Goal: Task Accomplishment & Management: Manage account settings

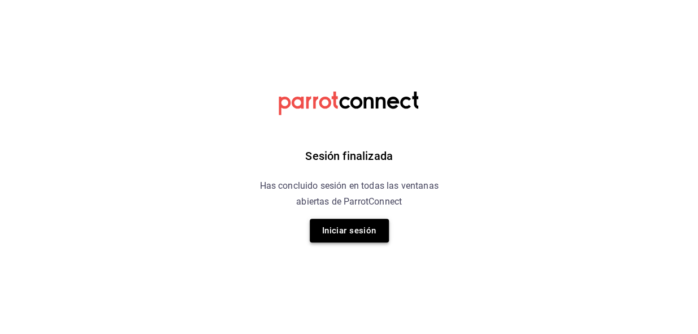
click at [361, 231] on button "Iniciar sesión" at bounding box center [349, 231] width 79 height 24
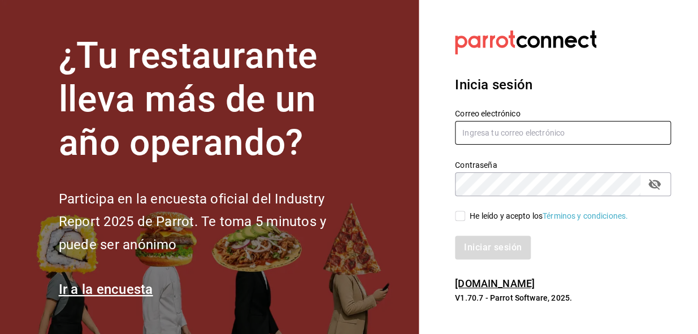
type input "[EMAIL_ADDRESS][DOMAIN_NAME]"
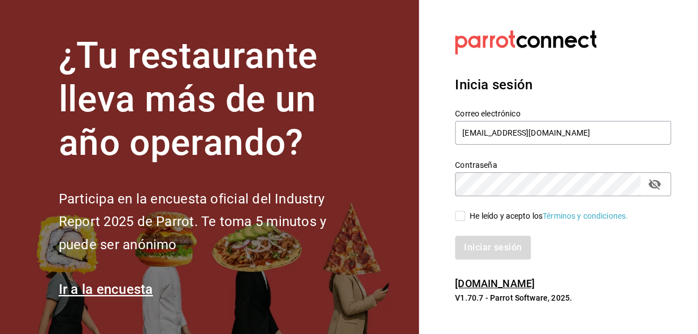
click at [462, 214] on input "He leído y acepto los Términos y condiciones." at bounding box center [460, 216] width 10 height 10
checkbox input "true"
click at [470, 250] on button "Iniciar sesión" at bounding box center [493, 248] width 77 height 24
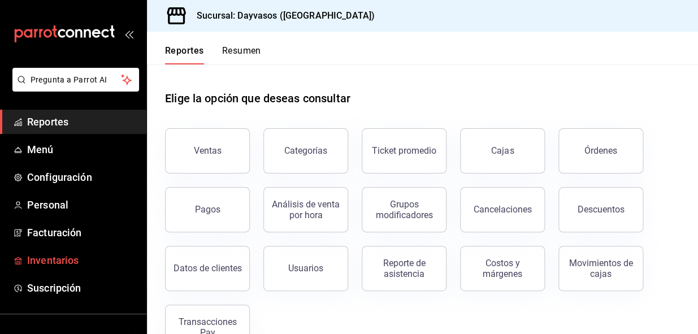
click at [52, 258] on span "Inventarios" at bounding box center [82, 260] width 110 height 15
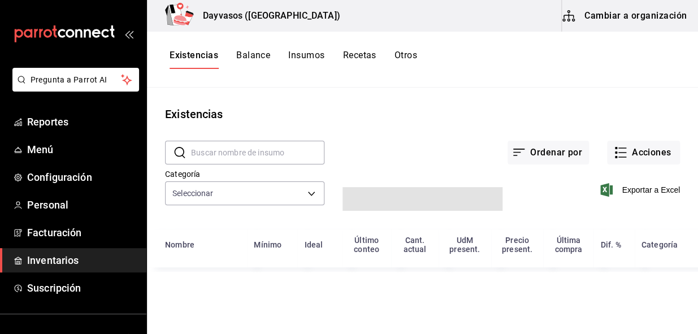
type input "ca9d08b1-2813-434e-8fba-78a7cb756f62,a692ba18-a3e7-41bd-8101-11735ac0cbcf,fc1ed…"
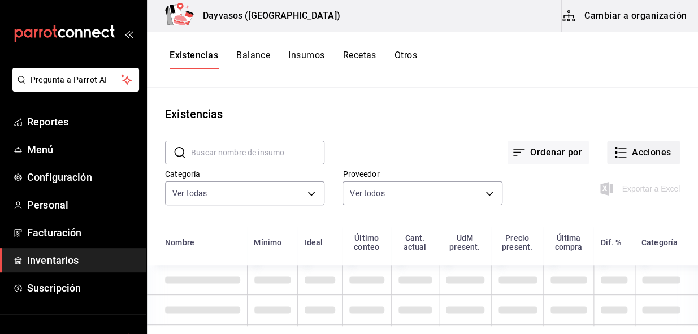
click at [650, 153] on button "Acciones" at bounding box center [643, 153] width 73 height 24
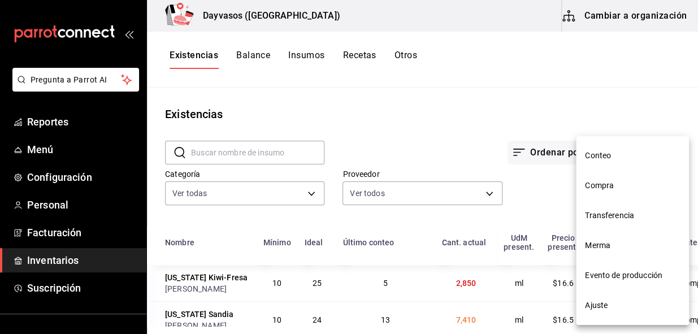
click at [605, 185] on span "Compra" at bounding box center [632, 186] width 95 height 12
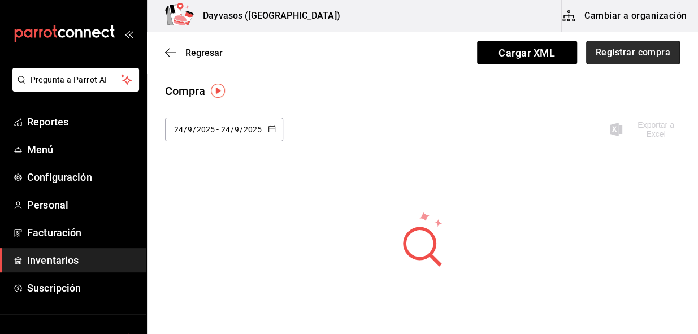
click at [636, 58] on button "Registrar compra" at bounding box center [633, 53] width 94 height 24
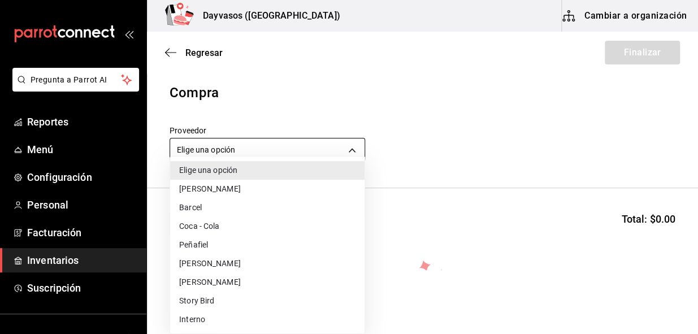
click at [342, 154] on body "Pregunta a Parrot AI Reportes Menú Configuración Personal Facturación Inventari…" at bounding box center [349, 135] width 698 height 270
click at [209, 190] on li "[PERSON_NAME]" at bounding box center [267, 189] width 195 height 19
type input "b5f8f511-30b6-4960-9054-b3b9c1966ad1"
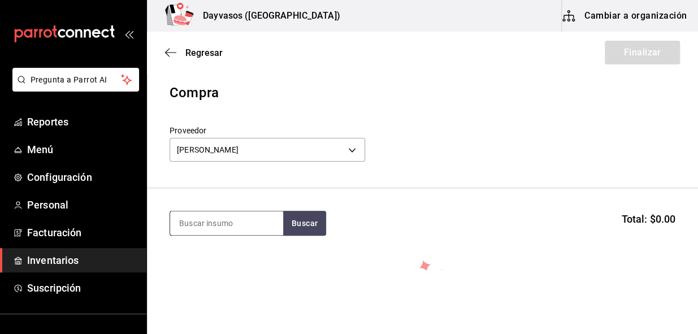
click at [255, 218] on input at bounding box center [226, 223] width 113 height 24
type input "hielo"
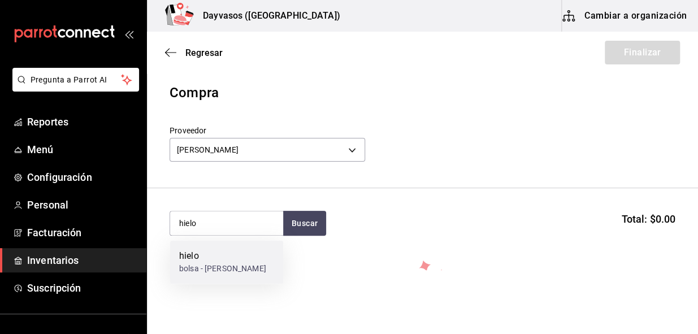
click at [226, 258] on div "hielo" at bounding box center [222, 256] width 87 height 14
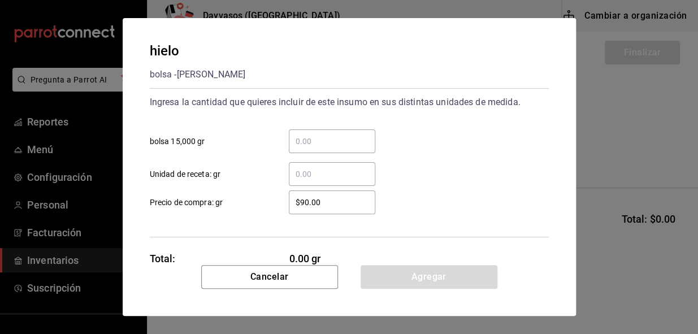
click at [323, 145] on input "​ bolsa 15,000 gr" at bounding box center [332, 142] width 87 height 14
type input "3"
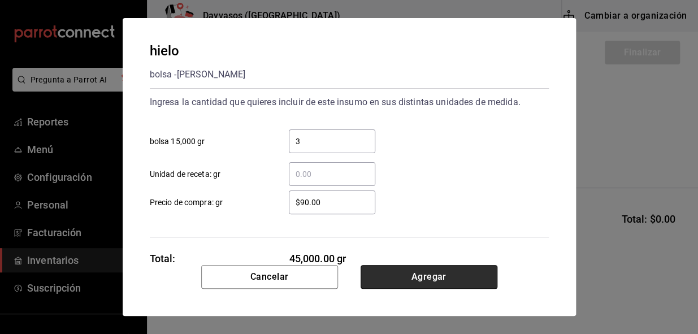
click at [421, 271] on button "Agregar" at bounding box center [429, 277] width 137 height 24
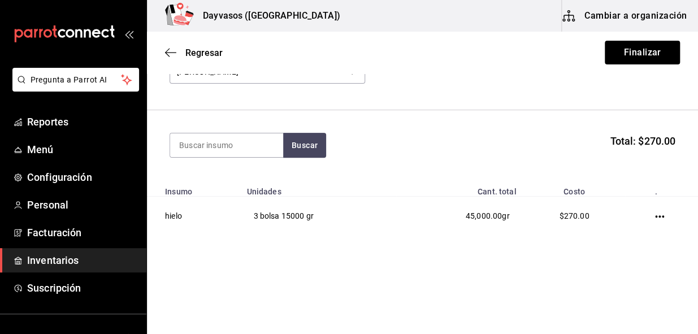
scroll to position [79, 0]
click at [630, 50] on button "Finalizar" at bounding box center [642, 53] width 75 height 24
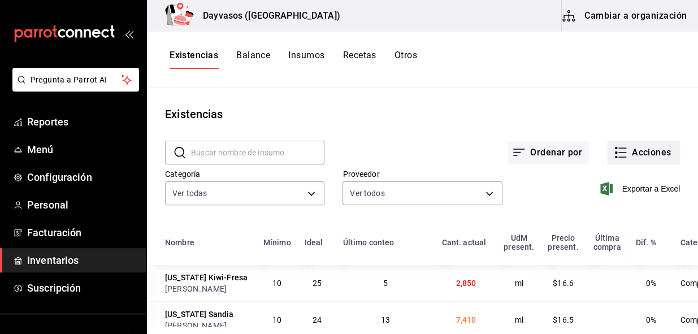
click at [646, 149] on button "Acciones" at bounding box center [643, 153] width 73 height 24
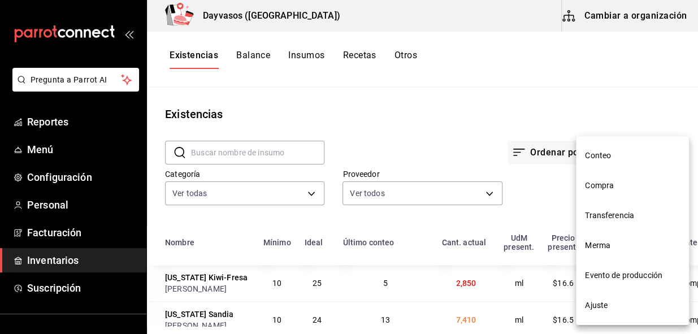
click at [613, 185] on span "Compra" at bounding box center [632, 186] width 95 height 12
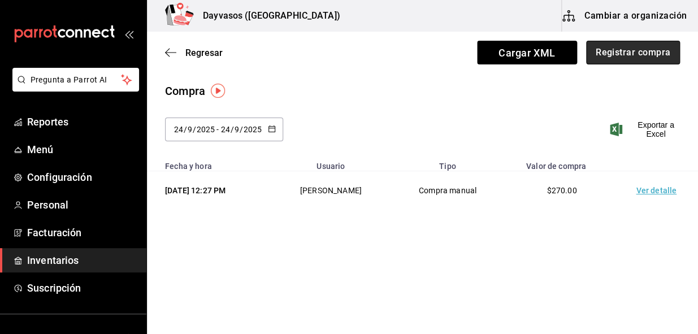
click at [642, 58] on button "Registrar compra" at bounding box center [633, 53] width 94 height 24
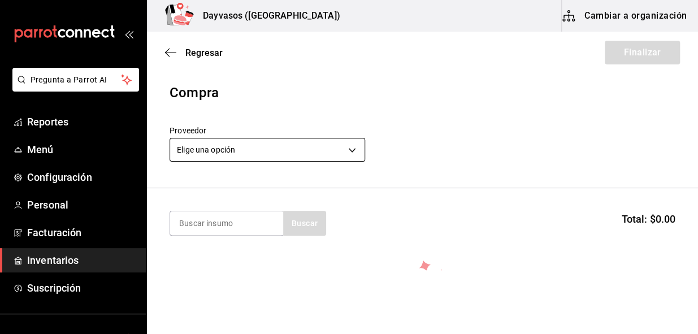
click at [353, 152] on body "Pregunta a Parrot AI Reportes Menú Configuración Personal Facturación Inventari…" at bounding box center [349, 135] width 698 height 270
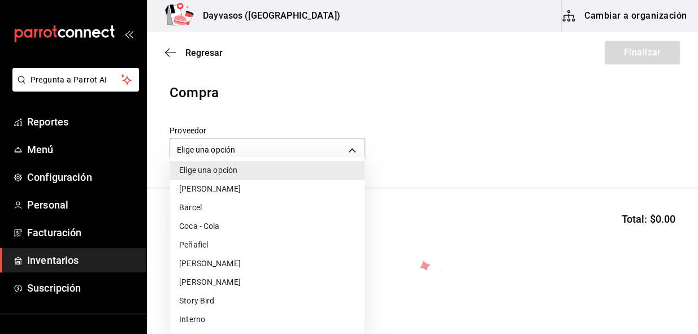
click at [205, 259] on li "[PERSON_NAME]" at bounding box center [267, 263] width 195 height 19
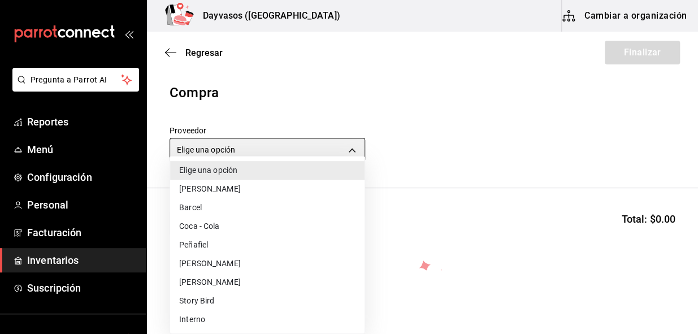
type input "12b2cf24-050f-4a30-bf84-730c8015af48"
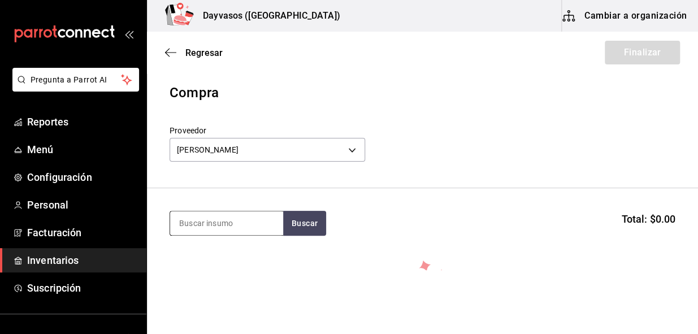
click at [234, 215] on input at bounding box center [226, 223] width 113 height 24
type input "limon"
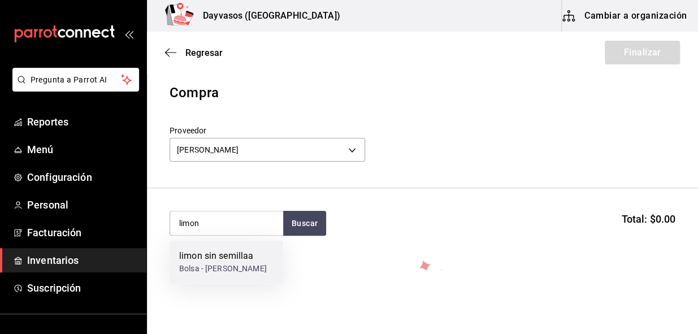
click at [214, 254] on div "limon sin semillaa" at bounding box center [223, 256] width 88 height 14
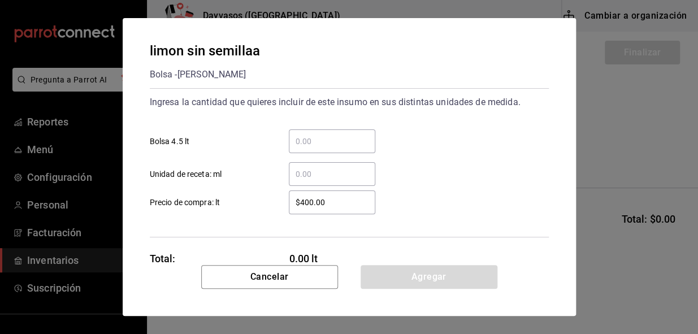
click at [305, 140] on input "​ Bolsa 4.5 lt" at bounding box center [332, 142] width 87 height 14
type input "3"
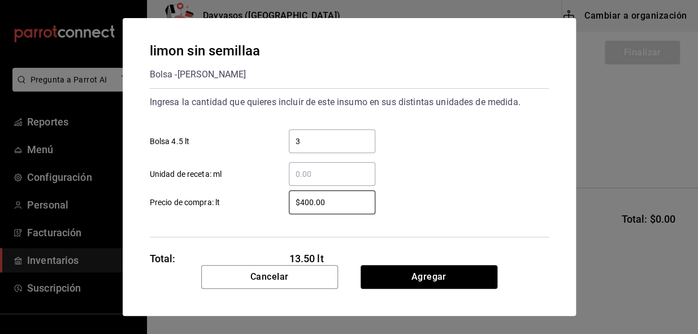
drag, startPoint x: 331, startPoint y: 204, endPoint x: 271, endPoint y: 210, distance: 60.3
click at [271, 210] on div "$400.00 ​" at bounding box center [323, 203] width 105 height 24
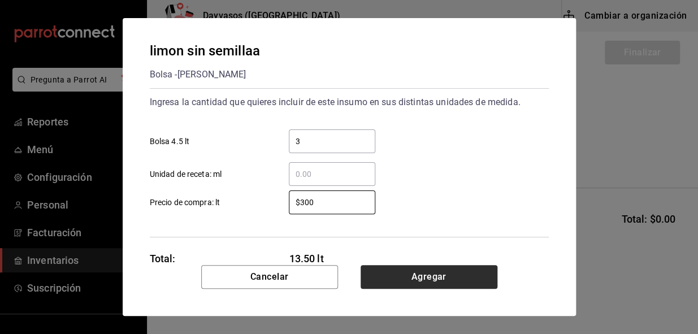
type input "$300"
click at [413, 287] on button "Agregar" at bounding box center [429, 277] width 137 height 24
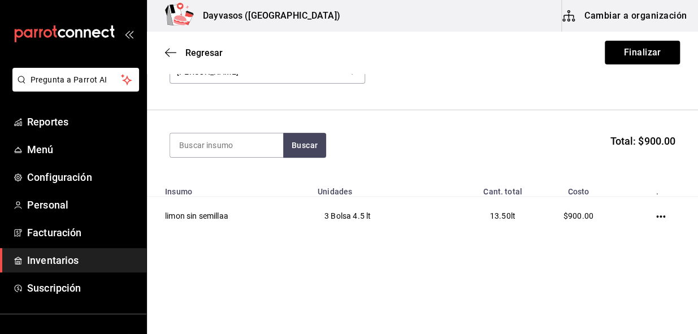
scroll to position [79, 0]
click at [238, 158] on section "Buscar Total: $900.00" at bounding box center [422, 144] width 551 height 70
click at [258, 152] on input at bounding box center [226, 144] width 113 height 24
type input "pepino"
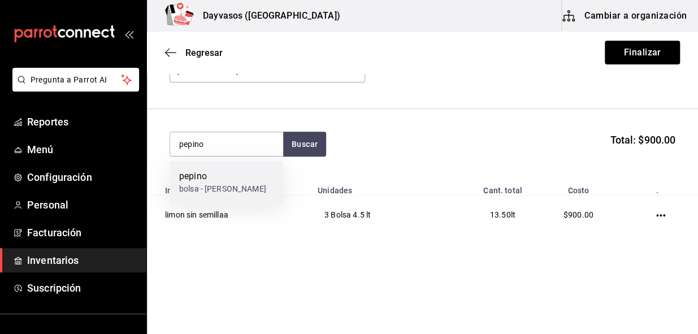
click at [264, 192] on div "pepino bolsa - [PERSON_NAME]" at bounding box center [226, 183] width 113 height 44
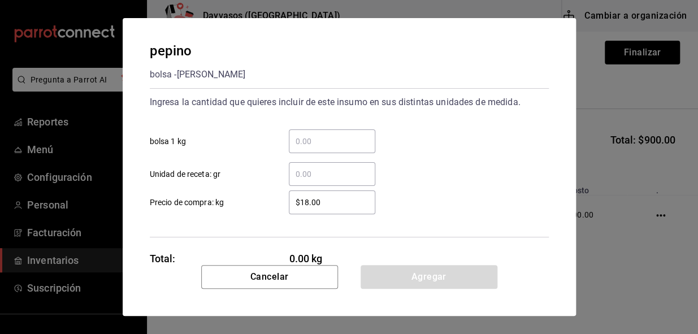
click at [323, 200] on input "$18.00" at bounding box center [332, 203] width 87 height 14
drag, startPoint x: 323, startPoint y: 200, endPoint x: 311, endPoint y: 217, distance: 21.0
click at [269, 223] on div "Ingresa la cantidad que quieres incluir de este insumo en sus distintas unidade…" at bounding box center [349, 162] width 399 height 149
type input "$25"
click at [316, 142] on input "​ bolsa 1 kg" at bounding box center [332, 142] width 87 height 14
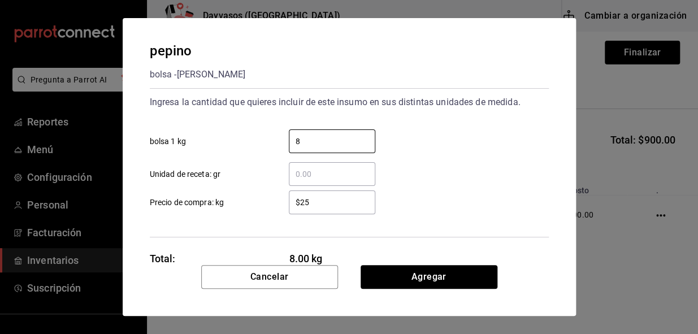
type input "8"
click at [399, 288] on div "Cancelar Agregar" at bounding box center [349, 290] width 453 height 51
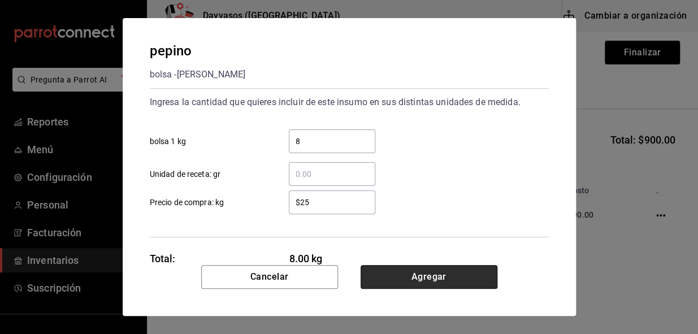
click at [400, 281] on button "Agregar" at bounding box center [429, 277] width 137 height 24
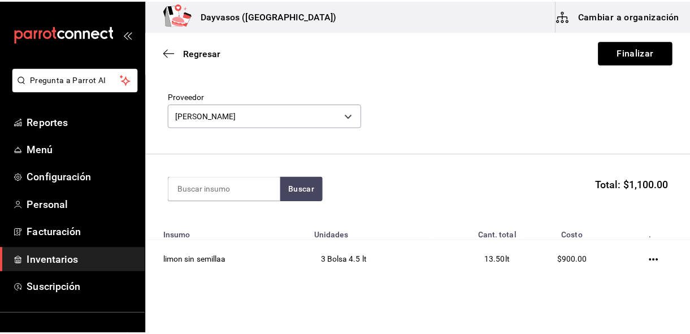
scroll to position [51, 0]
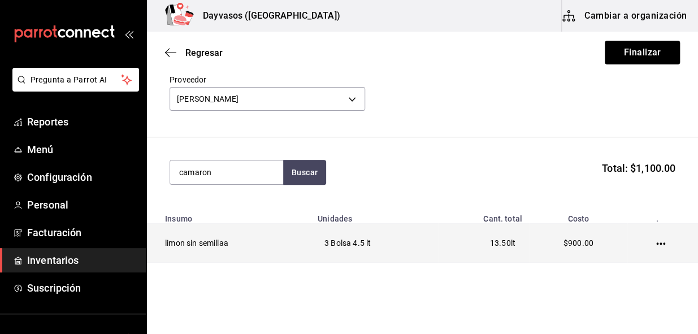
type input "camaron"
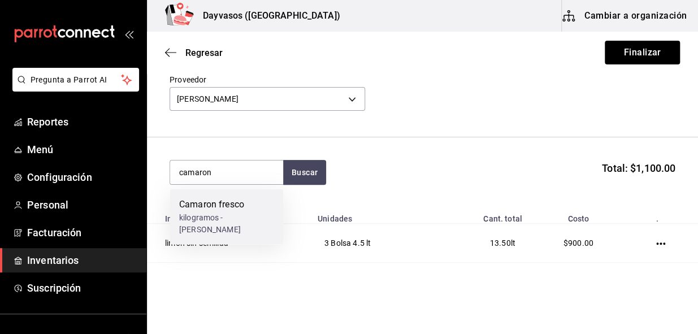
click at [215, 214] on div "kilogramos - [PERSON_NAME]" at bounding box center [226, 223] width 95 height 24
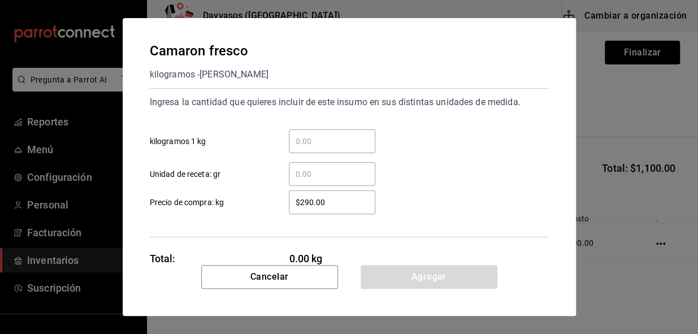
click at [316, 129] on div "​" at bounding box center [332, 141] width 87 height 24
click at [316, 135] on input "​ kilogramos 1 kg" at bounding box center [332, 142] width 87 height 14
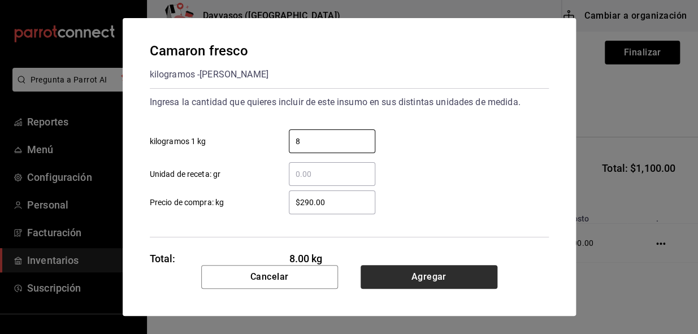
type input "8"
click at [448, 266] on button "Agregar" at bounding box center [429, 277] width 137 height 24
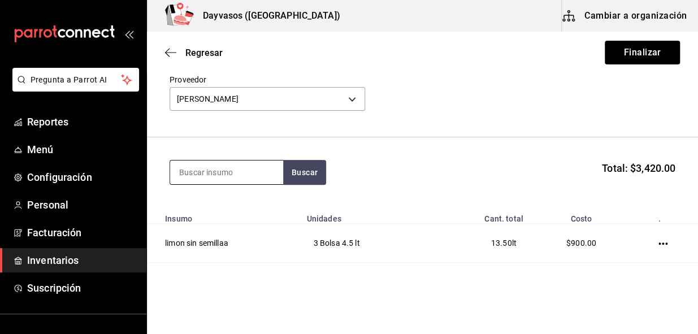
click at [231, 177] on input at bounding box center [226, 173] width 113 height 24
type input "p"
click at [296, 173] on button "Buscar" at bounding box center [304, 172] width 43 height 25
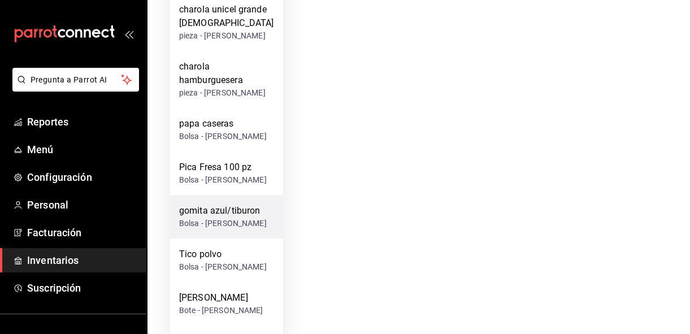
scroll to position [1182, 0]
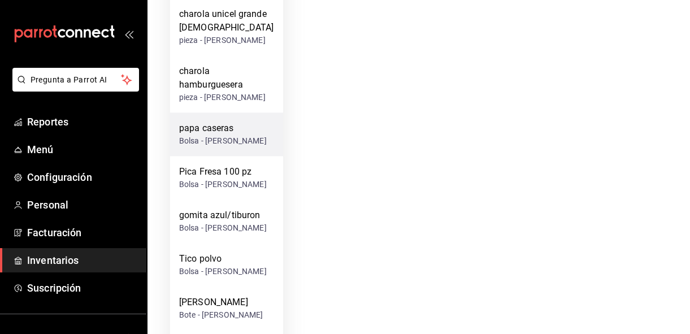
click at [215, 122] on div "papa caseras" at bounding box center [223, 129] width 88 height 14
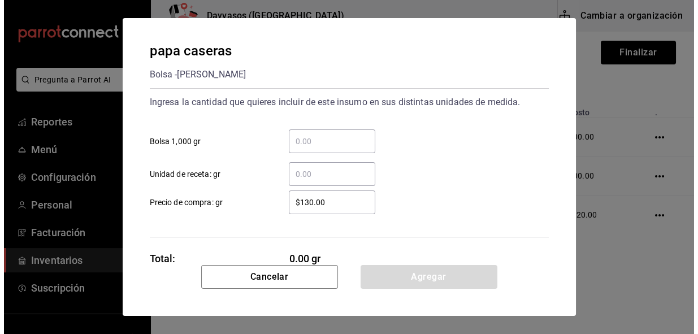
scroll to position [0, 0]
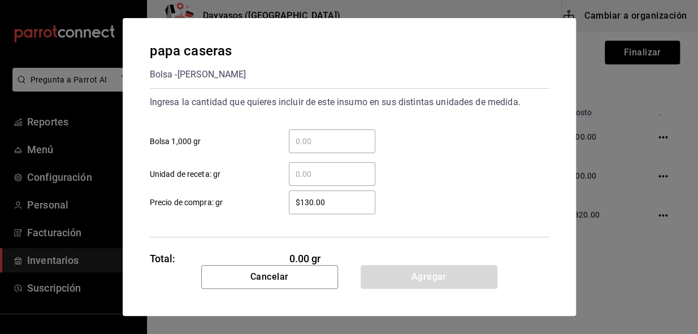
click at [303, 135] on input "​ Bolsa 1,000 gr" at bounding box center [332, 142] width 87 height 14
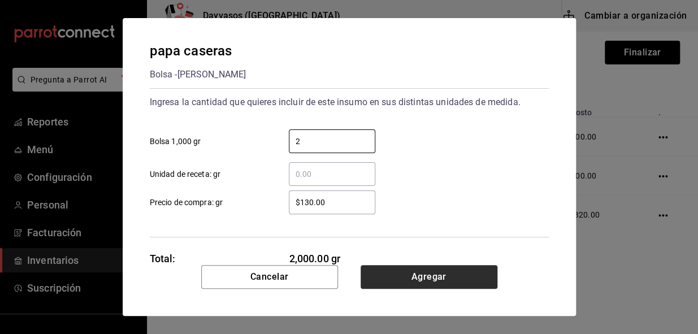
type input "2"
click at [456, 276] on button "Agregar" at bounding box center [429, 277] width 137 height 24
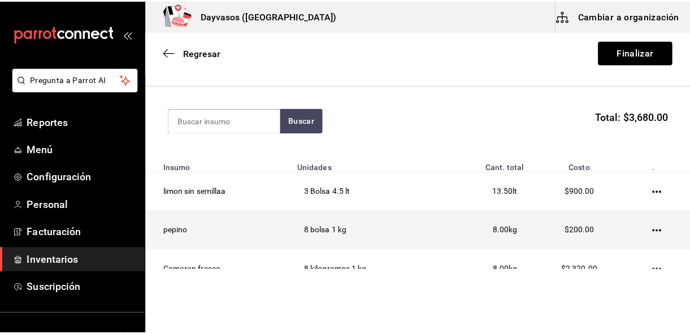
scroll to position [55, 0]
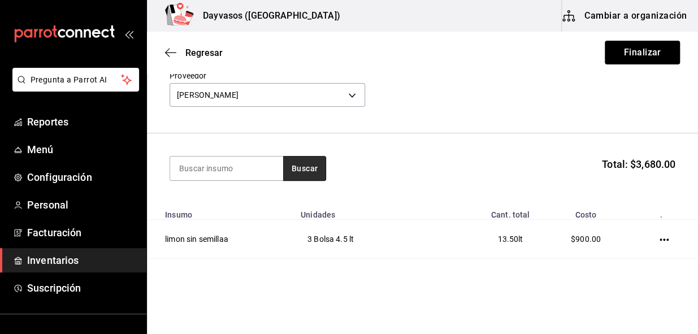
click at [317, 167] on button "Buscar" at bounding box center [304, 168] width 43 height 25
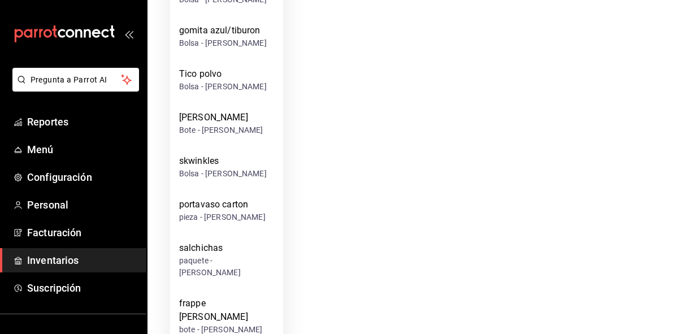
scroll to position [1450, 0]
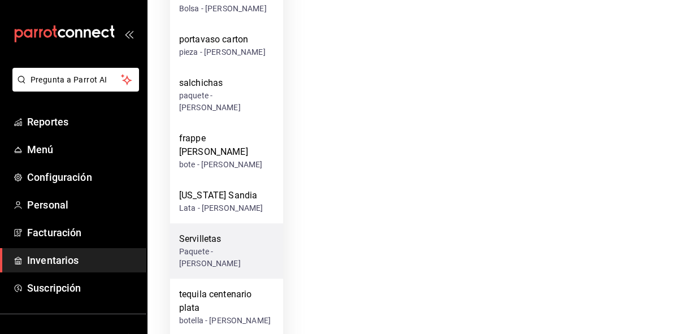
click at [200, 232] on div "Servilletas" at bounding box center [226, 239] width 95 height 14
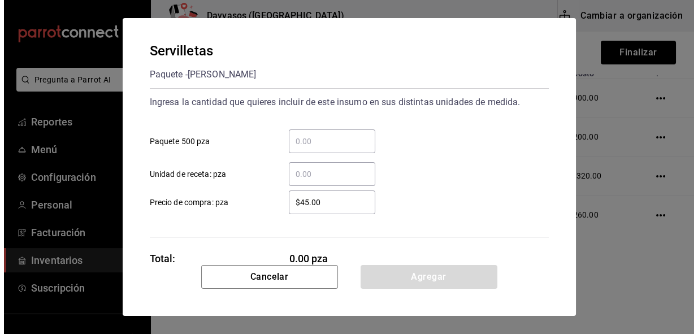
scroll to position [0, 0]
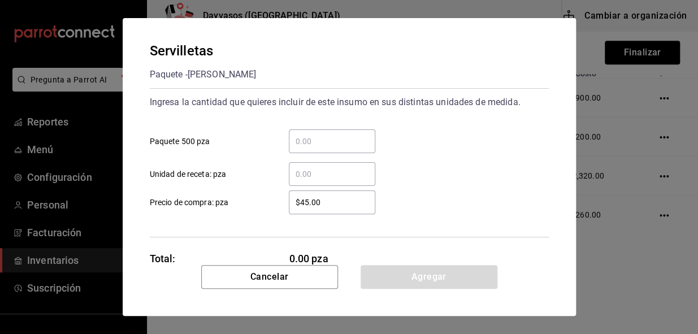
click at [311, 141] on input "​ Paquete 500 pza" at bounding box center [332, 142] width 87 height 14
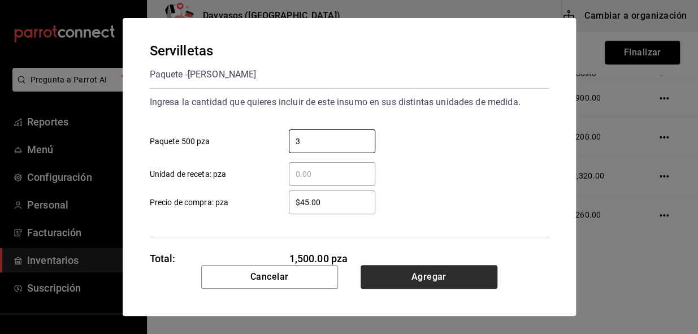
type input "3"
click at [452, 269] on button "Agregar" at bounding box center [429, 277] width 137 height 24
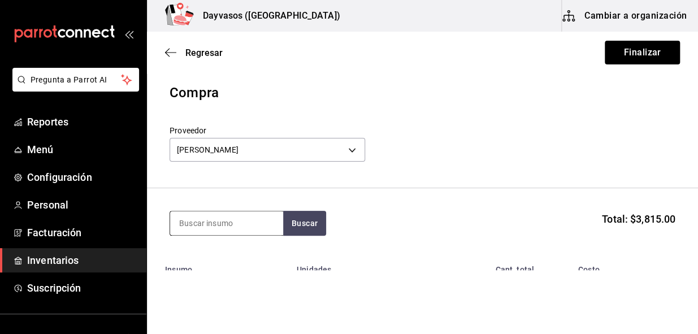
click at [185, 227] on input at bounding box center [226, 223] width 113 height 24
click at [305, 232] on button "Buscar" at bounding box center [304, 223] width 43 height 25
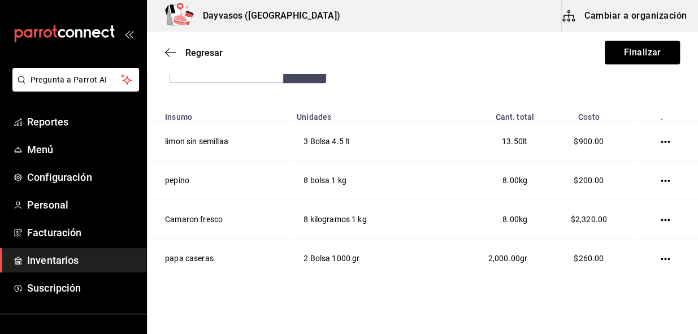
scroll to position [154, 0]
type input "sal"
click at [305, 78] on button "Buscar" at bounding box center [304, 69] width 43 height 25
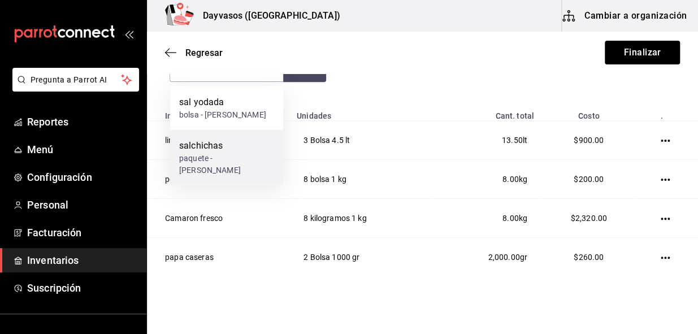
click at [222, 146] on div "salchichas" at bounding box center [226, 146] width 95 height 14
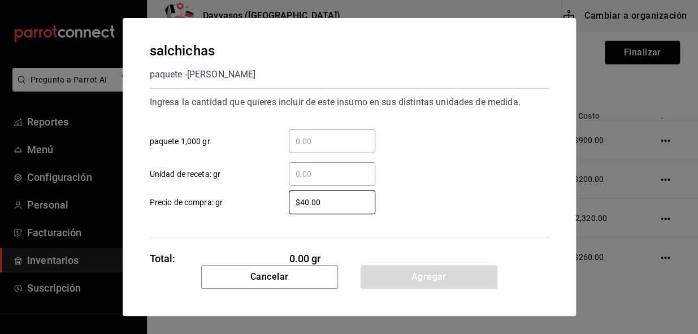
drag, startPoint x: 332, startPoint y: 200, endPoint x: 270, endPoint y: 208, distance: 63.3
click at [270, 208] on label "$40.00 ​ Precio de compra: gr" at bounding box center [263, 203] width 226 height 24
type input "$165"
click at [298, 140] on input "​ paquete 1,000 gr" at bounding box center [332, 142] width 87 height 14
click at [242, 215] on div "Ingresa la cantidad que quieres incluir de este insumo en sus distintas unidade…" at bounding box center [349, 162] width 399 height 149
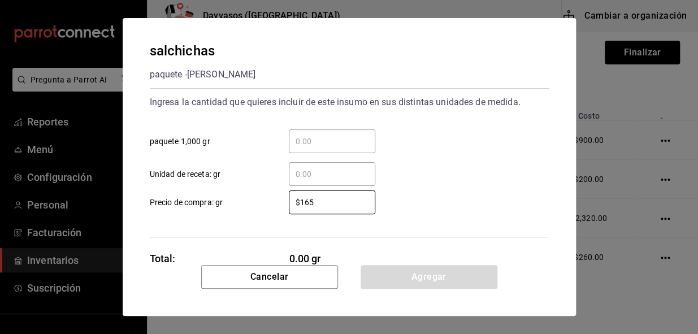
drag, startPoint x: 344, startPoint y: 203, endPoint x: 168, endPoint y: 204, distance: 175.9
click at [168, 204] on label "$165 ​ Precio de compra: gr" at bounding box center [263, 203] width 226 height 24
type input "$82.50"
click at [305, 140] on input "​ paquete 1,000 gr" at bounding box center [332, 142] width 87 height 14
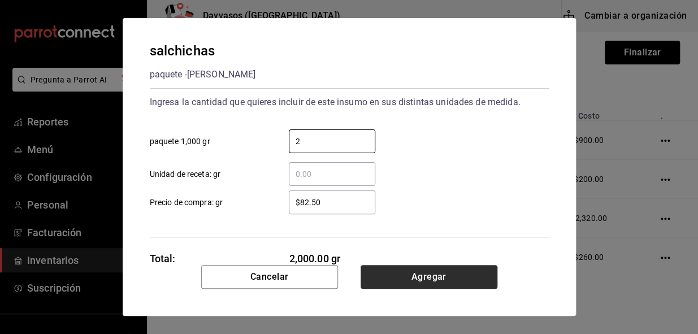
type input "2"
click at [427, 273] on button "Agregar" at bounding box center [429, 277] width 137 height 24
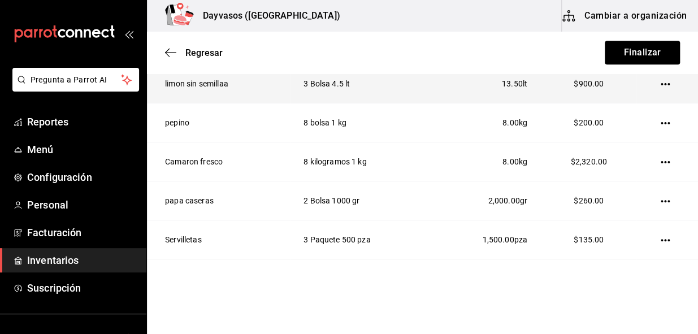
scroll to position [68, 0]
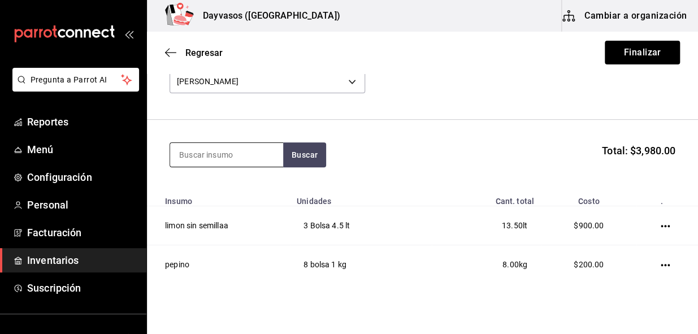
click at [221, 161] on input at bounding box center [226, 155] width 113 height 24
type input "sal"
click at [205, 183] on section "sal Buscar Total: $3,980.00" at bounding box center [422, 155] width 551 height 70
click at [209, 189] on div "Compra Proveedor [PERSON_NAME] 12b2cf24-050f-4a30-bf84-730c8015af48 sal Buscar …" at bounding box center [422, 236] width 551 height 444
click at [206, 204] on th "Insumo" at bounding box center [218, 198] width 143 height 16
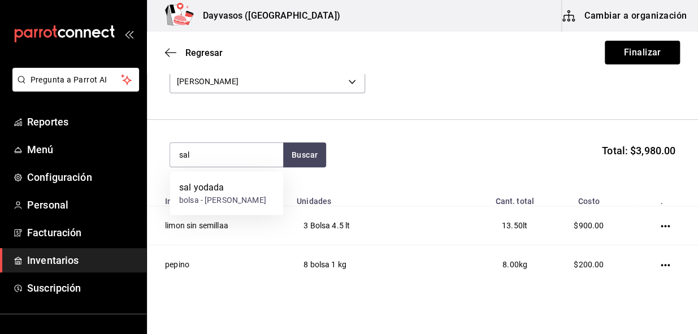
click at [210, 195] on th "Insumo" at bounding box center [218, 198] width 143 height 16
drag, startPoint x: 210, startPoint y: 185, endPoint x: 198, endPoint y: 181, distance: 13.2
click at [198, 181] on section "sal Buscar Total: $3,980.00" at bounding box center [422, 155] width 551 height 70
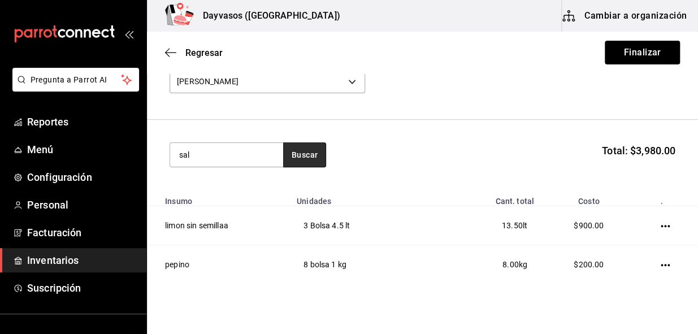
click at [306, 158] on button "Buscar" at bounding box center [304, 154] width 43 height 25
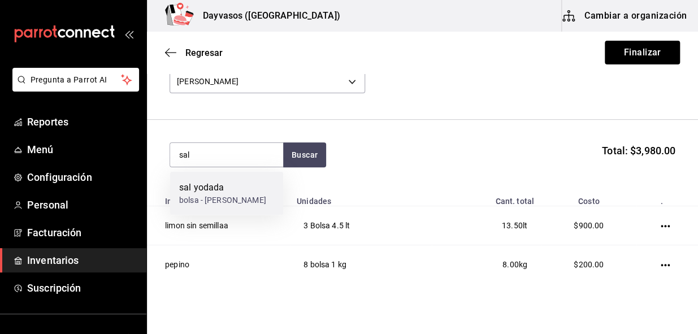
click at [218, 191] on div "sal yodada" at bounding box center [222, 187] width 87 height 14
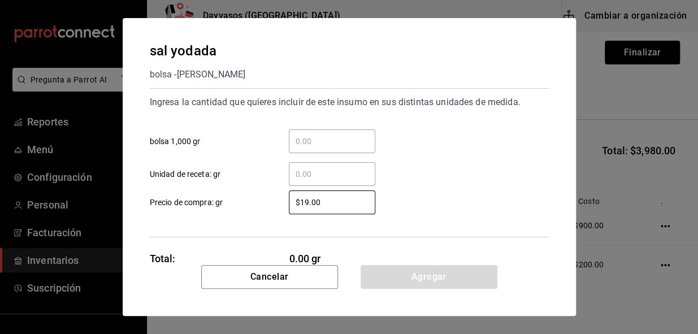
drag, startPoint x: 309, startPoint y: 205, endPoint x: 263, endPoint y: 206, distance: 45.8
click at [263, 206] on label "$19.00 ​ Precio de compra: gr" at bounding box center [263, 203] width 226 height 24
type input "$20"
click at [316, 141] on input "​ bolsa 1,000 gr" at bounding box center [332, 142] width 87 height 14
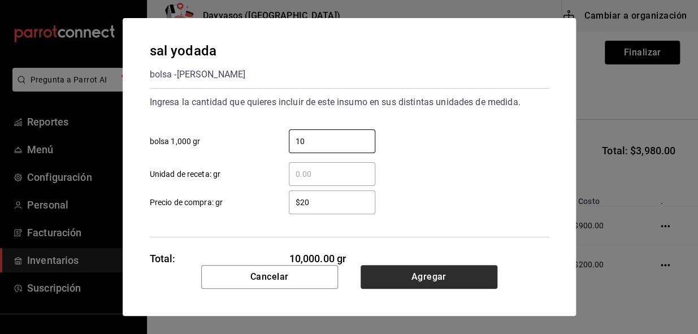
type input "10"
click at [434, 279] on button "Agregar" at bounding box center [429, 277] width 137 height 24
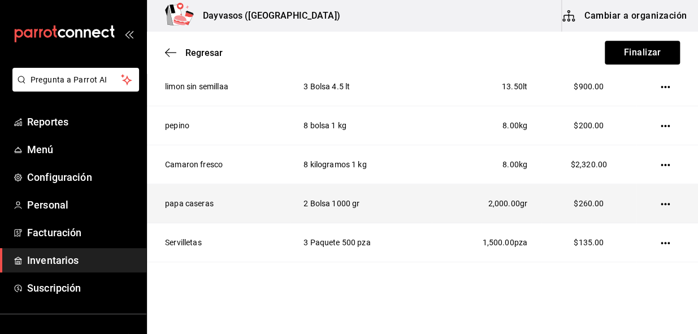
scroll to position [57, 0]
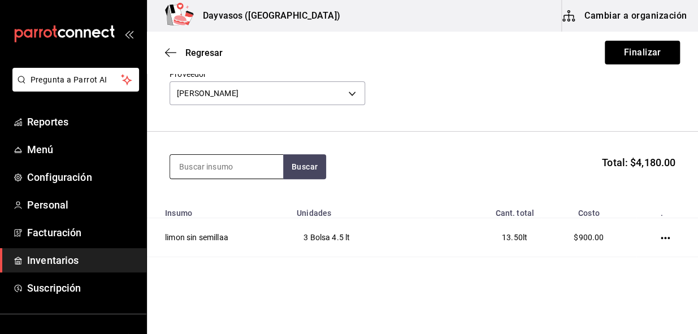
click at [203, 168] on input at bounding box center [226, 167] width 113 height 24
type input "chamoy"
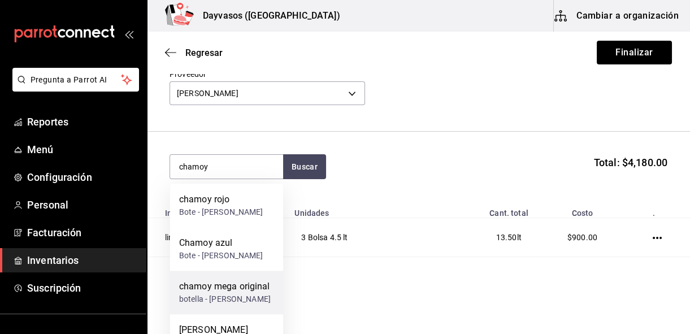
click at [218, 290] on div "chamoy mega original" at bounding box center [225, 287] width 92 height 14
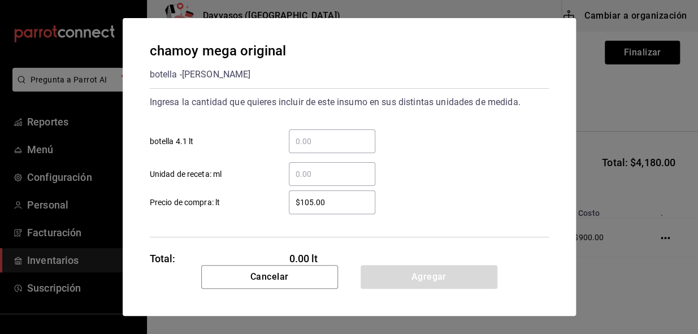
click at [317, 147] on input "​ botella 4.1 lt" at bounding box center [332, 142] width 87 height 14
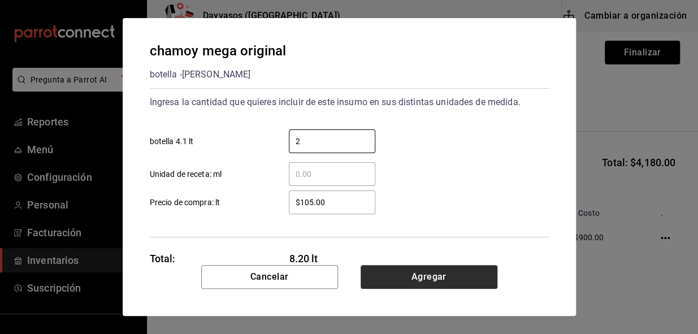
type input "2"
click at [417, 275] on button "Agregar" at bounding box center [429, 277] width 137 height 24
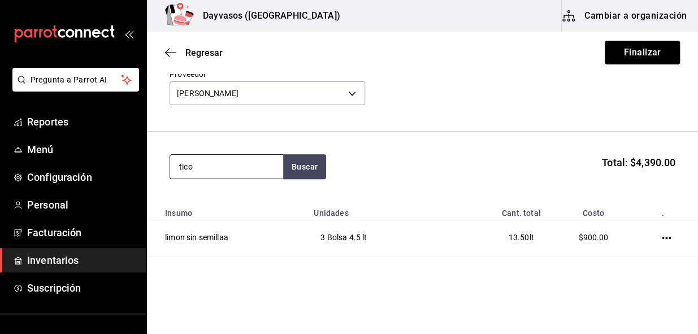
type input "tico"
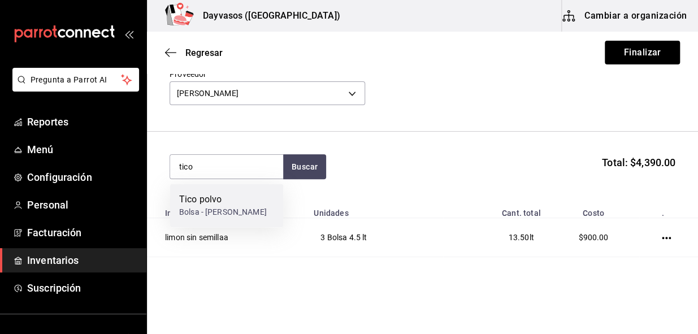
click at [239, 205] on div "Tico polvo Bolsa - [PERSON_NAME]" at bounding box center [226, 206] width 113 height 44
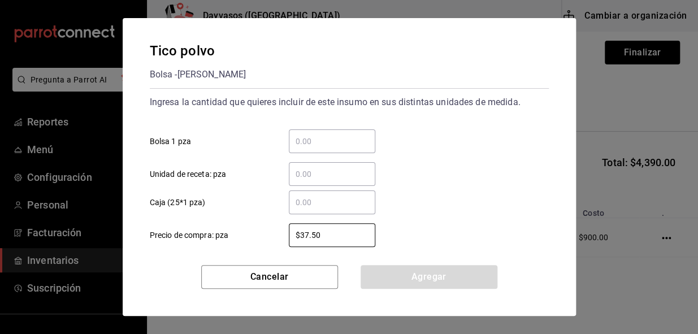
drag, startPoint x: 344, startPoint y: 237, endPoint x: 268, endPoint y: 237, distance: 75.8
click at [268, 237] on label "$37.50 ​ Precio de compra: pza" at bounding box center [263, 235] width 226 height 24
type input "$43"
click at [297, 135] on input "​ Bolsa 1 pza" at bounding box center [332, 142] width 87 height 14
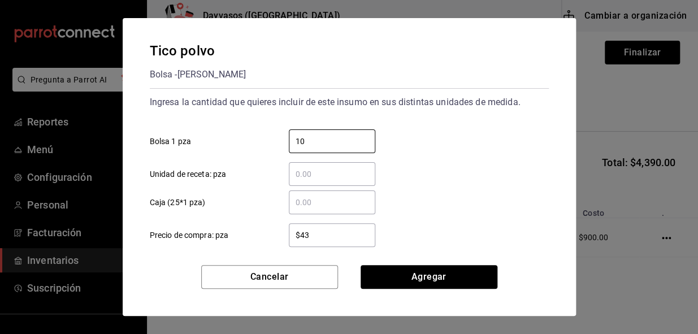
drag, startPoint x: 297, startPoint y: 136, endPoint x: 309, endPoint y: 308, distance: 172.3
type input "10"
drag, startPoint x: 309, startPoint y: 308, endPoint x: 265, endPoint y: 202, distance: 114.3
click at [265, 202] on label "​ Caja (25*1 pza)" at bounding box center [263, 203] width 226 height 24
click at [289, 202] on input "​ Caja (25*1 pza)" at bounding box center [332, 203] width 87 height 14
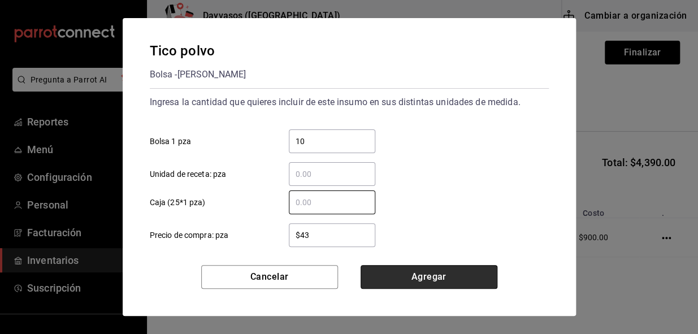
click at [457, 278] on button "Agregar" at bounding box center [429, 277] width 137 height 24
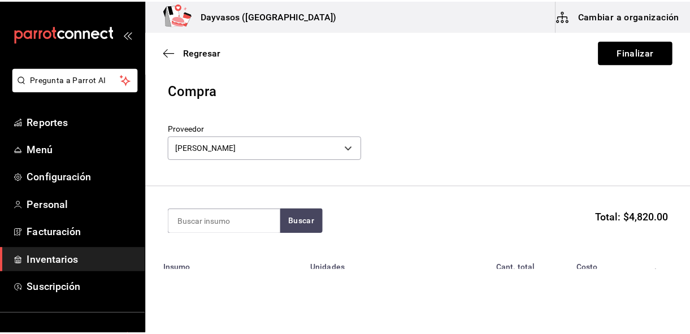
scroll to position [0, 0]
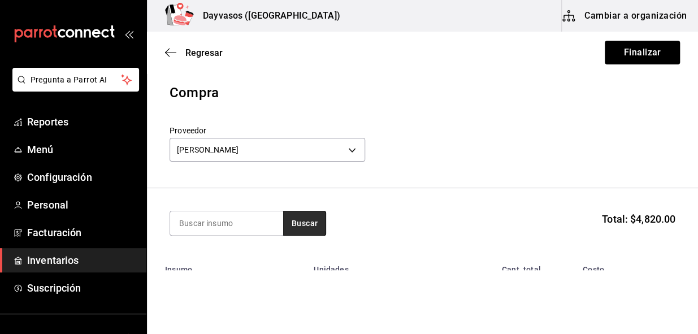
click at [309, 221] on button "Buscar" at bounding box center [304, 223] width 43 height 25
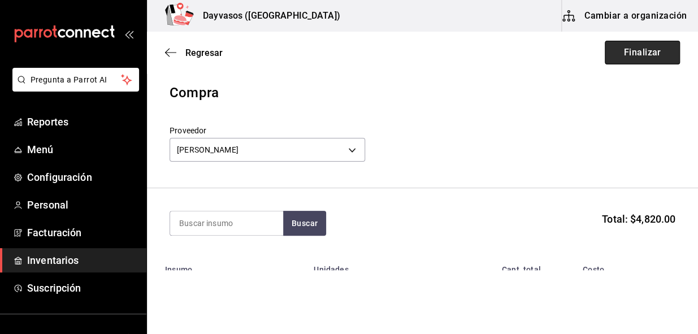
click at [632, 58] on button "Finalizar" at bounding box center [642, 53] width 75 height 24
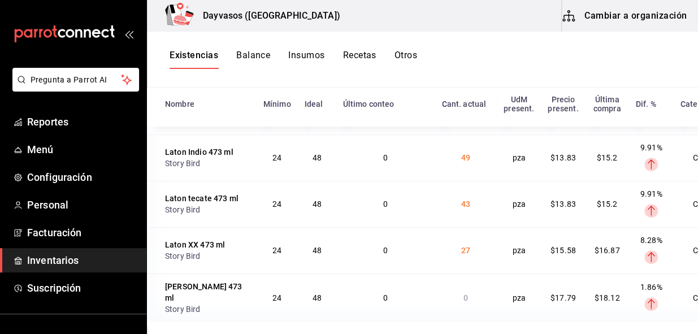
scroll to position [3370, 0]
click at [435, 135] on td "19" at bounding box center [466, 111] width 62 height 48
drag, startPoint x: 476, startPoint y: 314, endPoint x: 407, endPoint y: 356, distance: 80.5
drag, startPoint x: 407, startPoint y: 356, endPoint x: 342, endPoint y: 271, distance: 107.7
click at [340, 181] on td "0" at bounding box center [385, 158] width 99 height 46
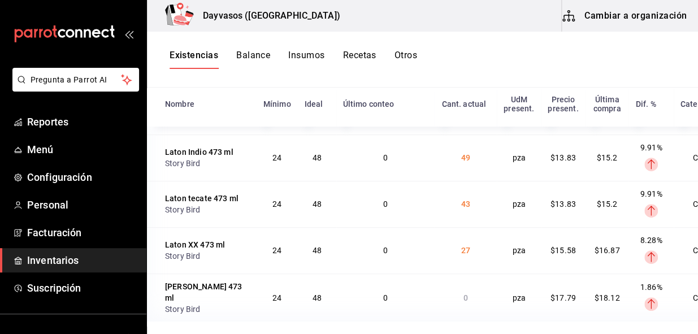
scroll to position [3473, 0]
click at [400, 227] on td "0" at bounding box center [385, 204] width 99 height 46
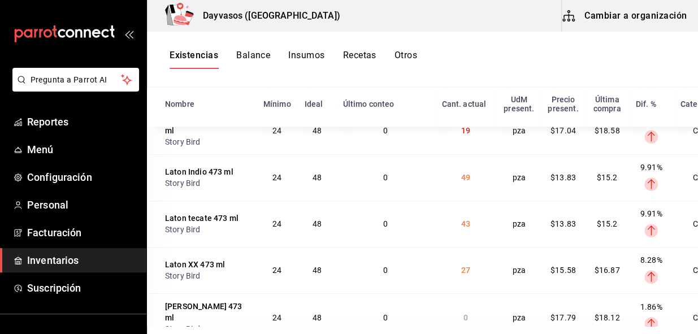
scroll to position [3187, 0]
